Goal: Task Accomplishment & Management: Manage account settings

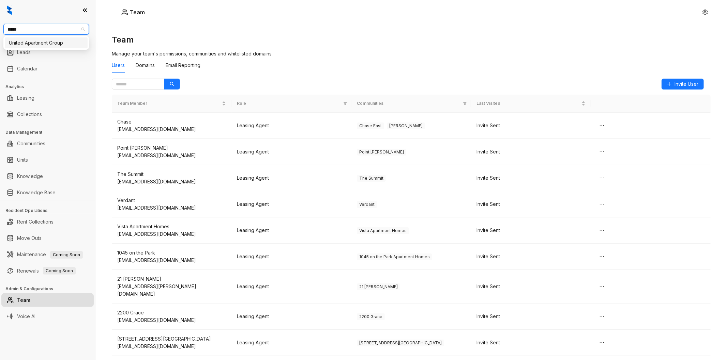
type input "******"
click at [45, 42] on div "United Apartment Group" at bounding box center [46, 42] width 75 height 7
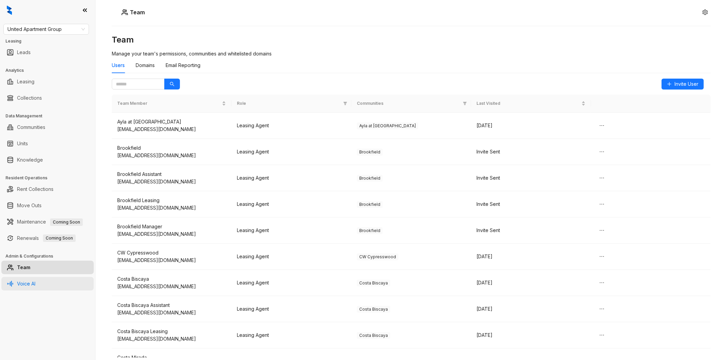
click at [35, 282] on link "Voice AI" at bounding box center [26, 284] width 18 height 14
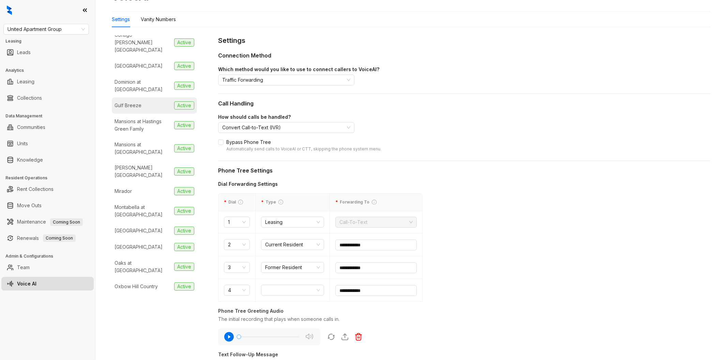
scroll to position [189, 0]
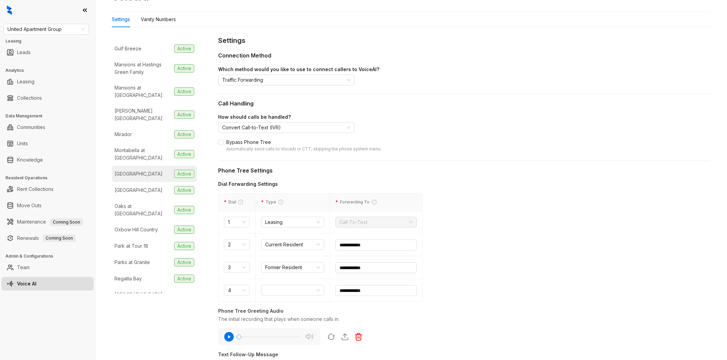
click at [147, 166] on li "Oak Creek Active" at bounding box center [154, 174] width 85 height 16
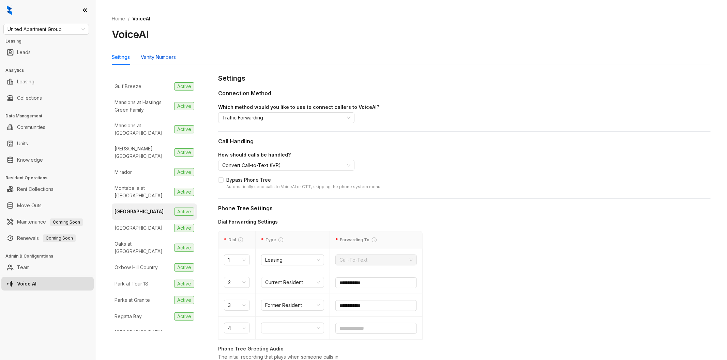
click at [165, 57] on div "Vanity Numbers" at bounding box center [158, 56] width 35 height 7
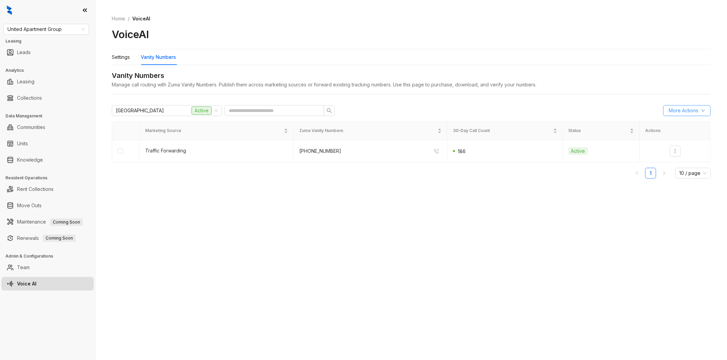
click at [687, 113] on span "More Actions" at bounding box center [683, 110] width 30 height 7
drag, startPoint x: 508, startPoint y: 187, endPoint x: 562, endPoint y: 178, distance: 54.8
click at [508, 186] on div "Oak Creek Active More Actions Marketing Source Zuma Vanity Numbers 30-Day Call …" at bounding box center [411, 145] width 598 height 90
click at [674, 154] on button "button" at bounding box center [674, 151] width 11 height 11
click at [678, 166] on div "Deactivate" at bounding box center [687, 165] width 24 height 7
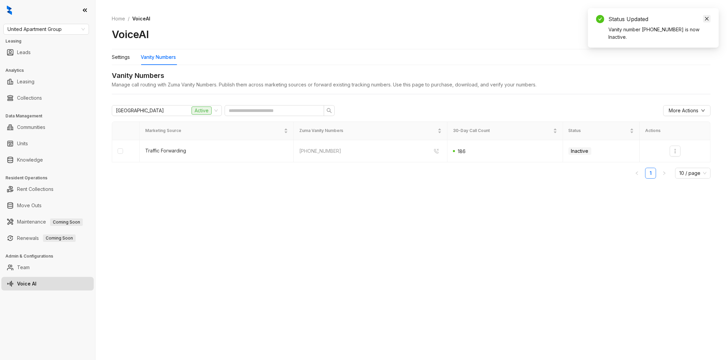
click at [707, 16] on icon "close" at bounding box center [706, 18] width 5 height 5
click at [590, 194] on div "Home / VoiceAI VoiceAI Settings Vanity Numbers Vanity Numbers Manage call routi…" at bounding box center [410, 180] width 631 height 360
click at [704, 112] on icon "down" at bounding box center [703, 111] width 4 height 4
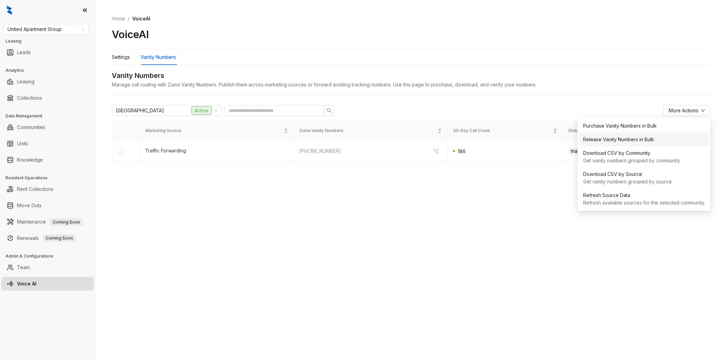
click at [614, 139] on div "Release Vanity Numbers in Bulk" at bounding box center [644, 139] width 122 height 7
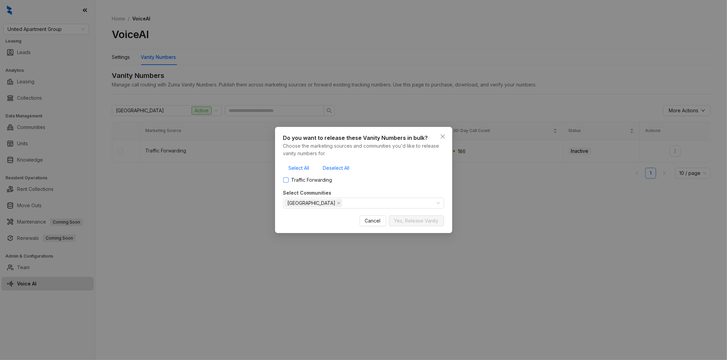
click at [307, 183] on span "Traffic Forwarding" at bounding box center [311, 179] width 46 height 7
click at [410, 217] on span "Yes, Release Vanity" at bounding box center [416, 220] width 44 height 7
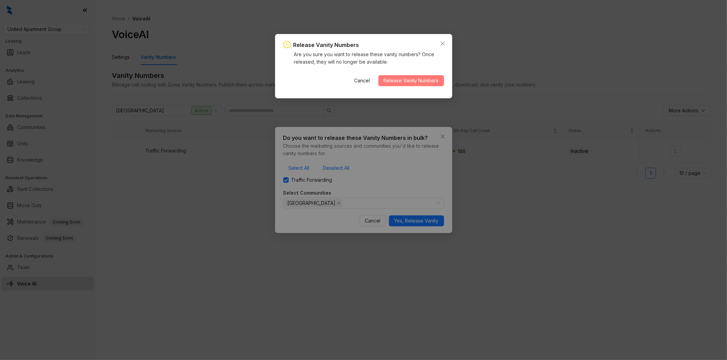
click at [398, 86] on button "Release Vanity Numbers" at bounding box center [411, 80] width 66 height 11
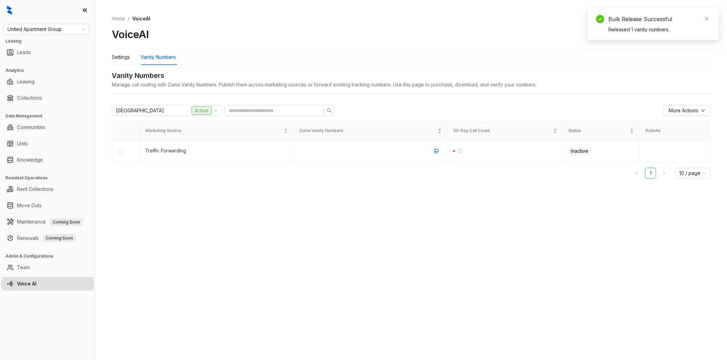
click at [366, 202] on div "Home / VoiceAI VoiceAI Settings Vanity Numbers Vanity Numbers Manage call routi…" at bounding box center [410, 180] width 631 height 360
click at [30, 271] on link "Team" at bounding box center [23, 268] width 13 height 14
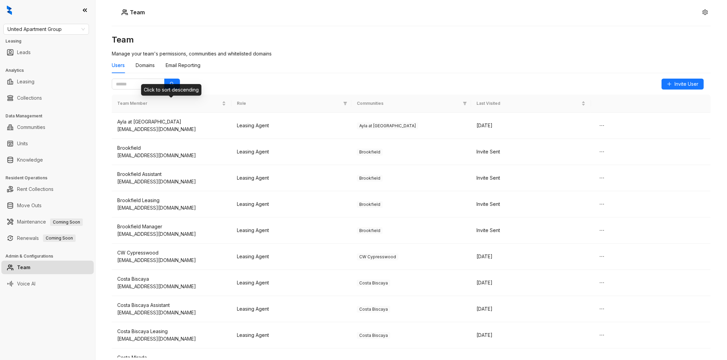
click at [149, 86] on div "Click to sort descending" at bounding box center [171, 90] width 60 height 12
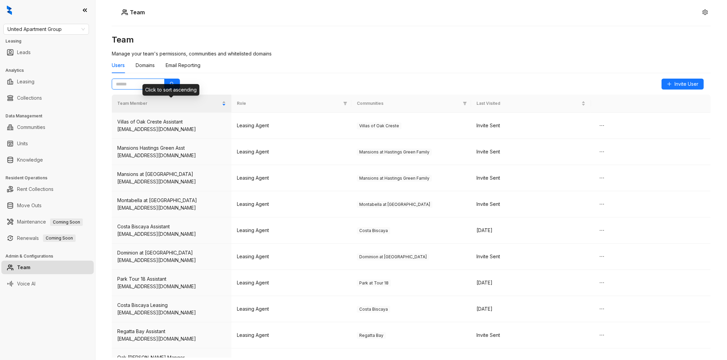
click at [140, 82] on input "text" at bounding box center [135, 83] width 39 height 7
type input "*********"
click at [158, 83] on icon "close-circle" at bounding box center [158, 84] width 4 height 4
click at [216, 103] on span "Team Member" at bounding box center [168, 103] width 103 height 6
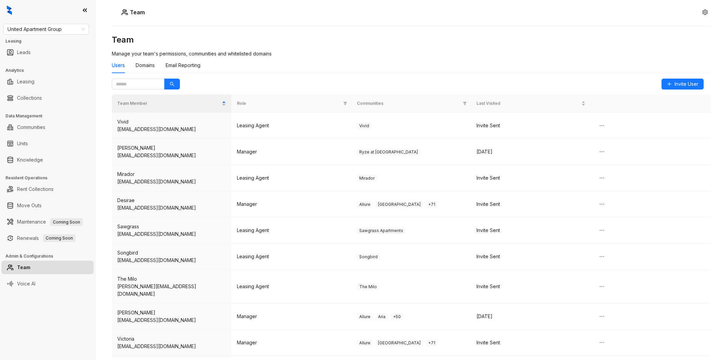
click at [478, 56] on div "Team Manage your team's permissions, communities and whitelisted domains Users …" at bounding box center [411, 165] width 598 height 263
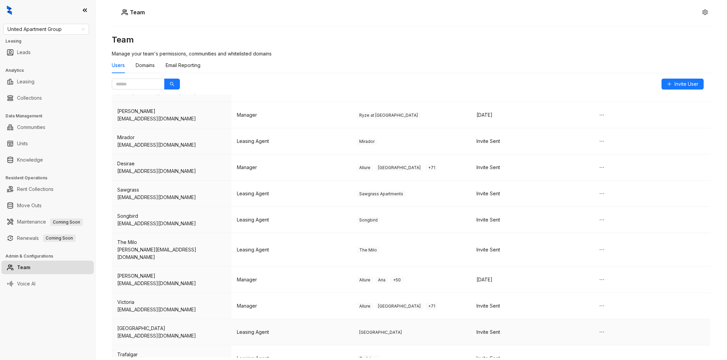
scroll to position [79, 0]
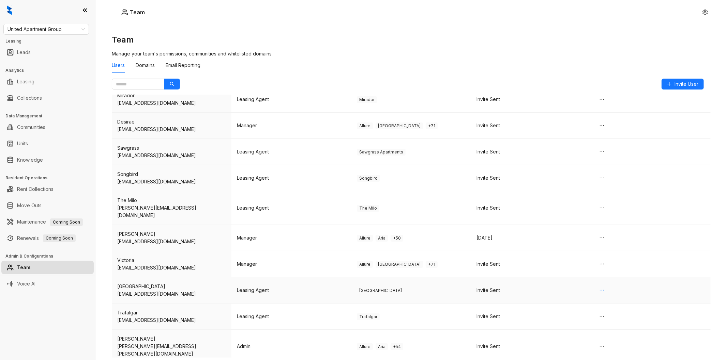
click at [599, 288] on icon "ellipsis" at bounding box center [601, 290] width 5 height 5
click at [598, 295] on span "Delete" at bounding box center [604, 296] width 15 height 7
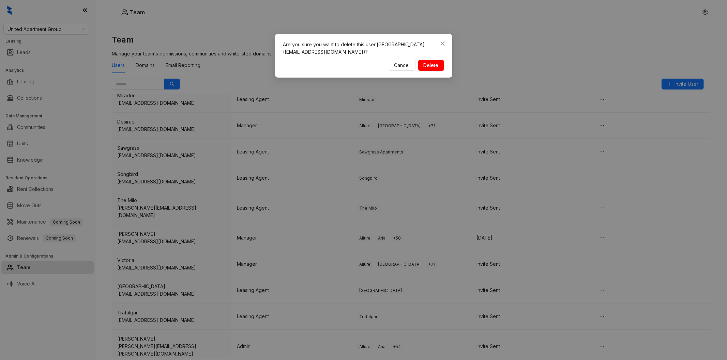
click at [433, 67] on span "Delete" at bounding box center [430, 65] width 15 height 7
